Goal: Task Accomplishment & Management: Complete application form

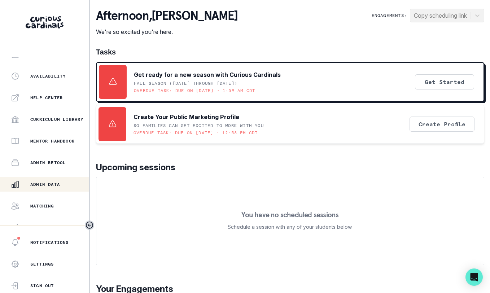
scroll to position [150, 0]
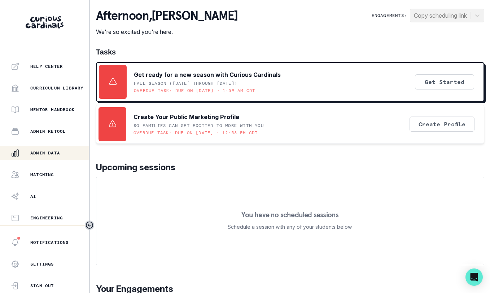
click at [36, 153] on p "Admin Data" at bounding box center [45, 153] width 30 height 6
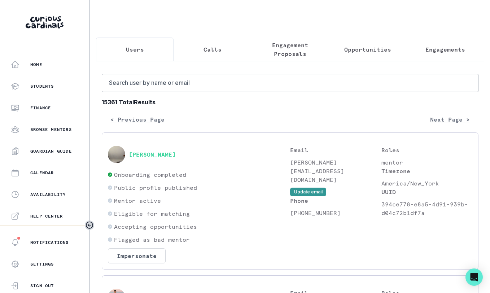
click at [210, 39] on button "Calls" at bounding box center [211, 49] width 77 height 24
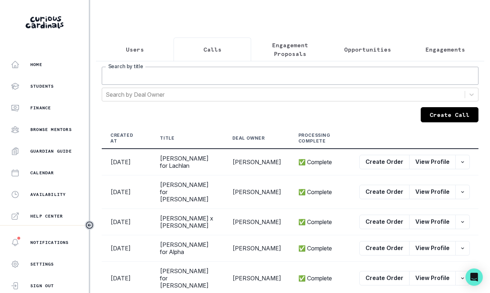
click at [247, 84] on input "Search by title" at bounding box center [290, 76] width 376 height 18
type input "[PERSON_NAME]"
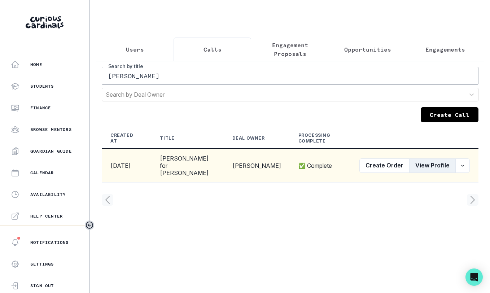
click at [433, 164] on button "View Profile" at bounding box center [432, 165] width 46 height 14
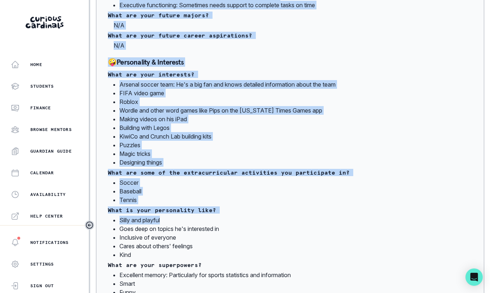
scroll to position [562, 0]
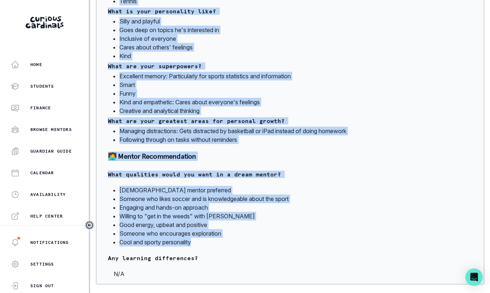
drag, startPoint x: 102, startPoint y: 139, endPoint x: 244, endPoint y: 244, distance: 175.8
copy div "Lore Ipsumd 🍎 Sitametc Adipisc Elitsed Doeiusmo Temp Incidi ut l etdolore mag a…"
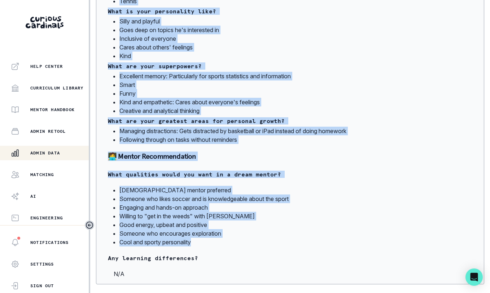
click at [40, 155] on p "Admin Data" at bounding box center [45, 153] width 30 height 6
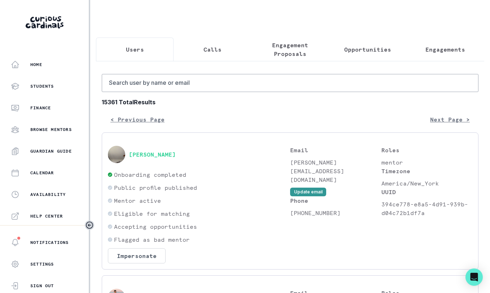
click at [212, 50] on p "Calls" at bounding box center [212, 49] width 18 height 9
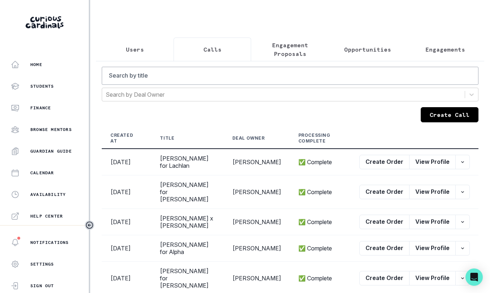
click at [441, 128] on div "Search by title Search by Deal Owner Create Call Created At Title Deal Owner Pr…" at bounding box center [290, 273] width 376 height 412
click at [440, 122] on button "Create Call" at bounding box center [449, 114] width 58 height 15
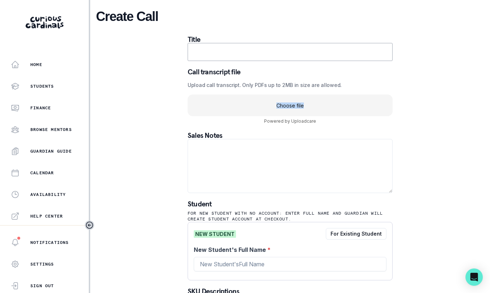
click at [307, 102] on uc-drop-area "Choose file" at bounding box center [289, 105] width 205 height 22
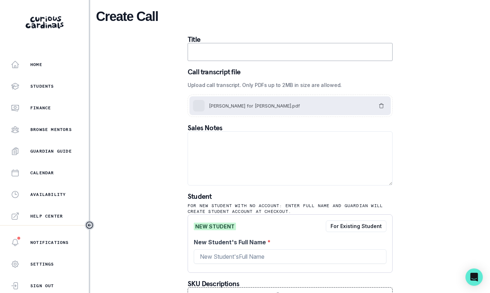
click at [286, 62] on div "Title Call transcript file Upload call transcript. Only PDFs up to 2MB in size …" at bounding box center [289, 170] width 205 height 269
click at [285, 53] on input "text" at bounding box center [289, 52] width 205 height 18
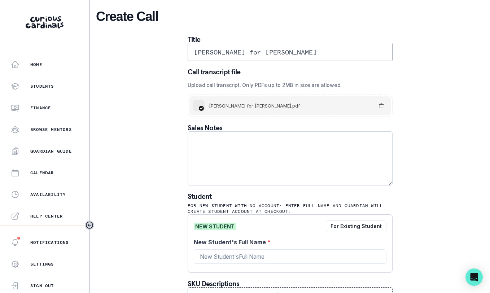
click at [201, 151] on textarea at bounding box center [289, 158] width 205 height 54
drag, startPoint x: 341, startPoint y: 57, endPoint x: 254, endPoint y: 51, distance: 86.7
click at [254, 51] on input "[PERSON_NAME] for [PERSON_NAME]" at bounding box center [289, 52] width 205 height 18
type input "[PERSON_NAME] for [PERSON_NAME]"
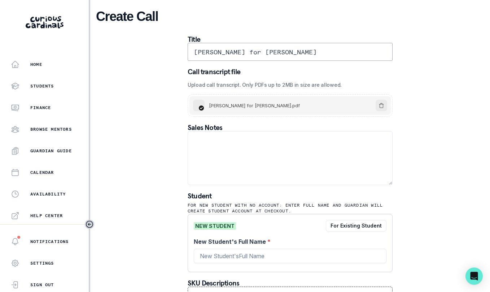
click at [382, 105] on uc-icon "Remove" at bounding box center [381, 106] width 12 height 12
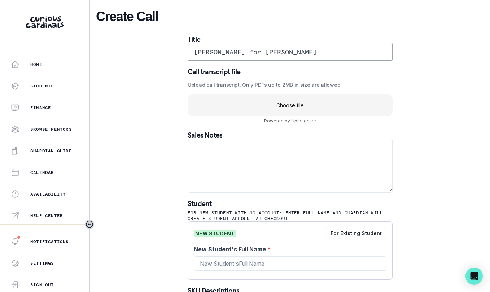
click at [323, 106] on uc-drop-area "Choose file" at bounding box center [289, 105] width 205 height 22
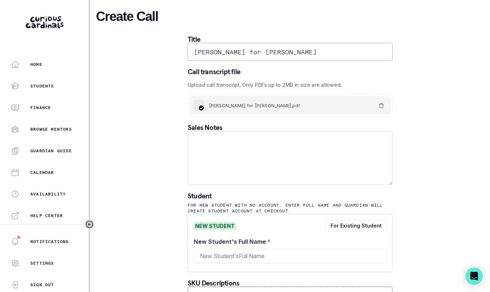
click at [269, 163] on textarea at bounding box center [289, 158] width 205 height 54
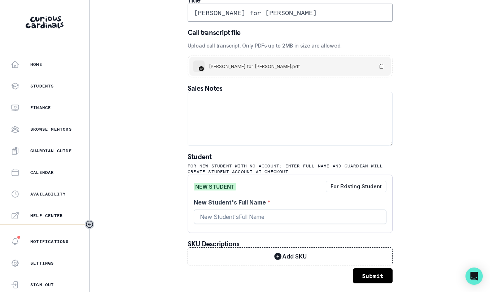
click at [256, 217] on input "New Student's Full Name *" at bounding box center [290, 217] width 192 height 14
type input "[PERSON_NAME]"
click at [380, 273] on button "Submit" at bounding box center [373, 276] width 40 height 15
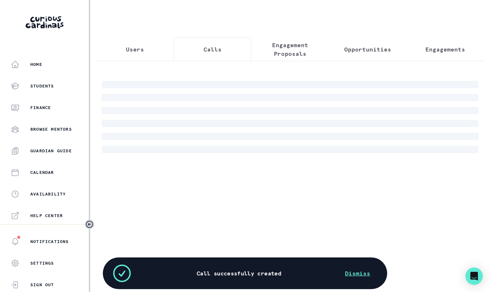
click at [209, 53] on p "Calls" at bounding box center [212, 49] width 18 height 9
